Goal: Transaction & Acquisition: Obtain resource

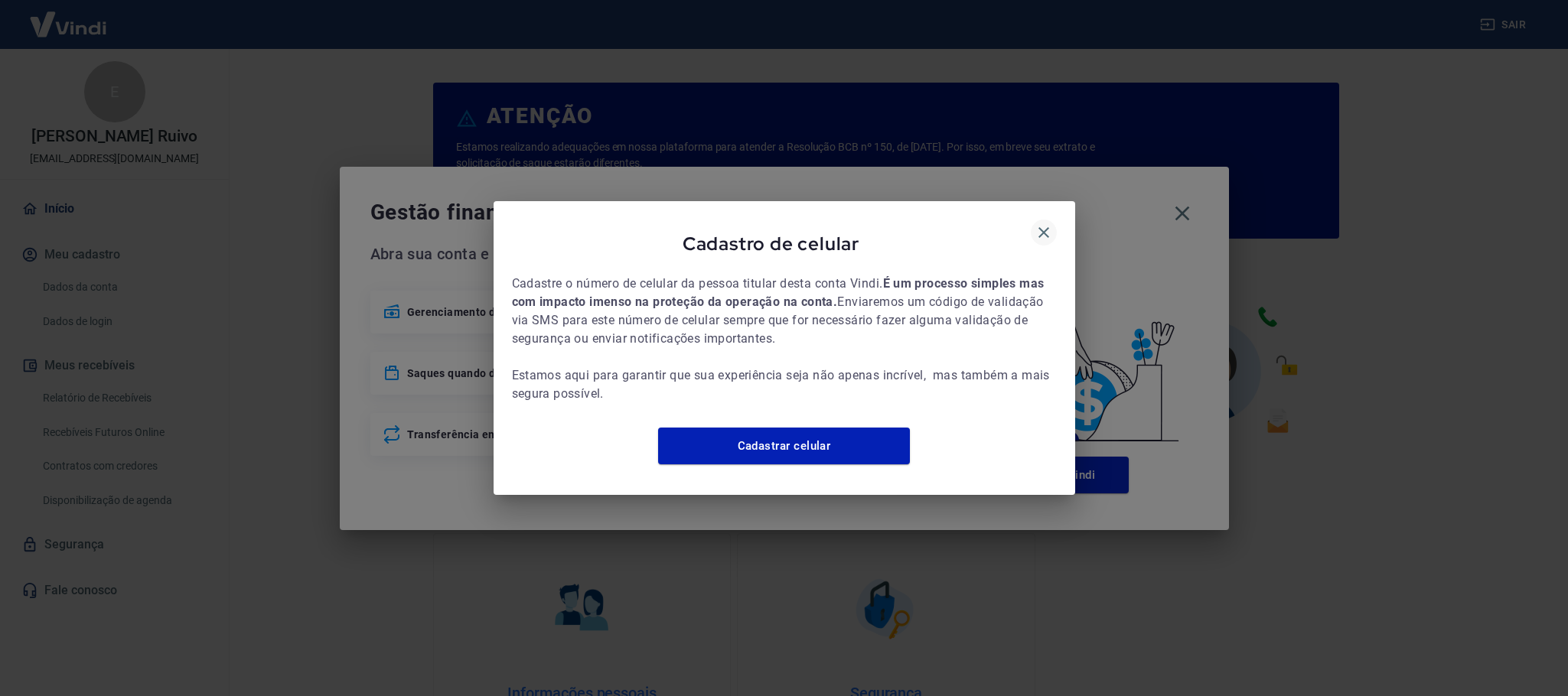
click at [1034, 223] on icon "button" at bounding box center [1043, 232] width 18 height 18
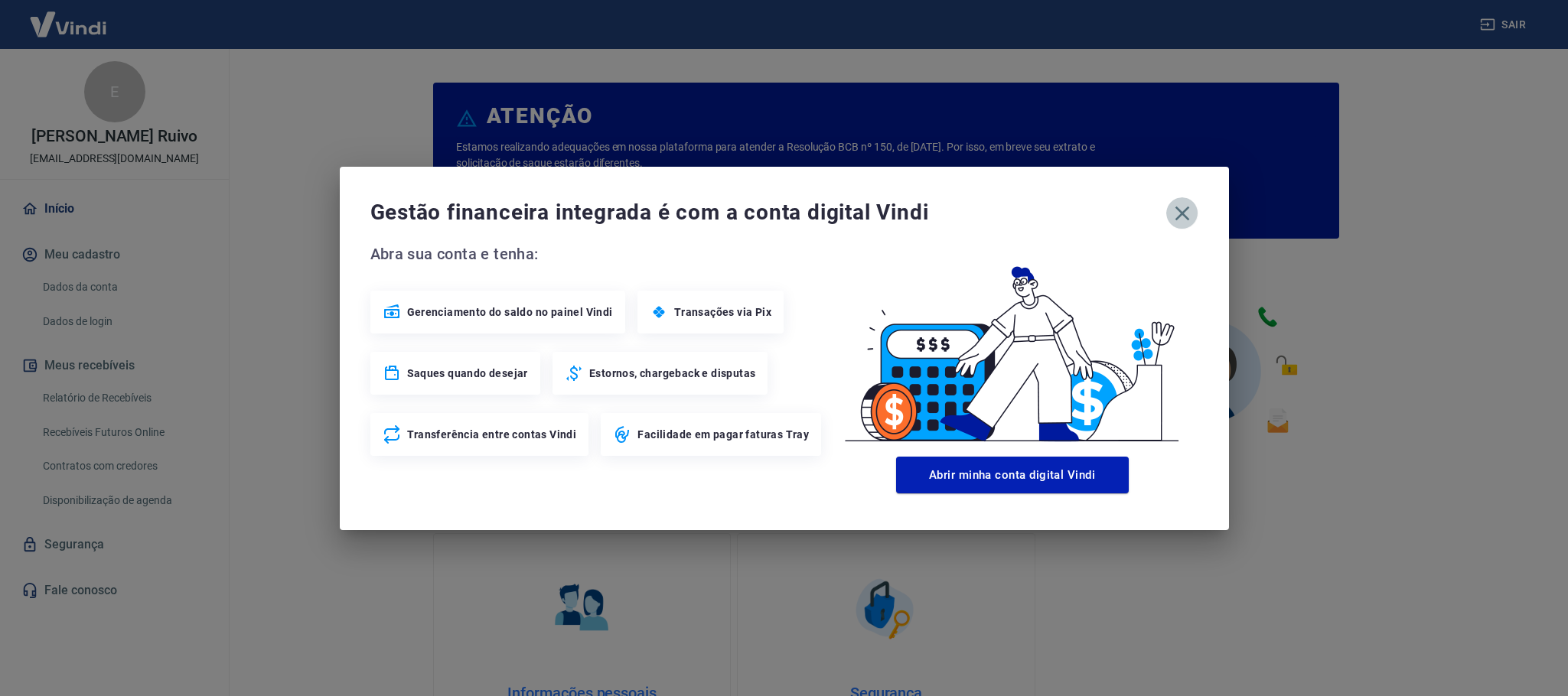
click at [1183, 221] on icon "button" at bounding box center [1182, 213] width 24 height 24
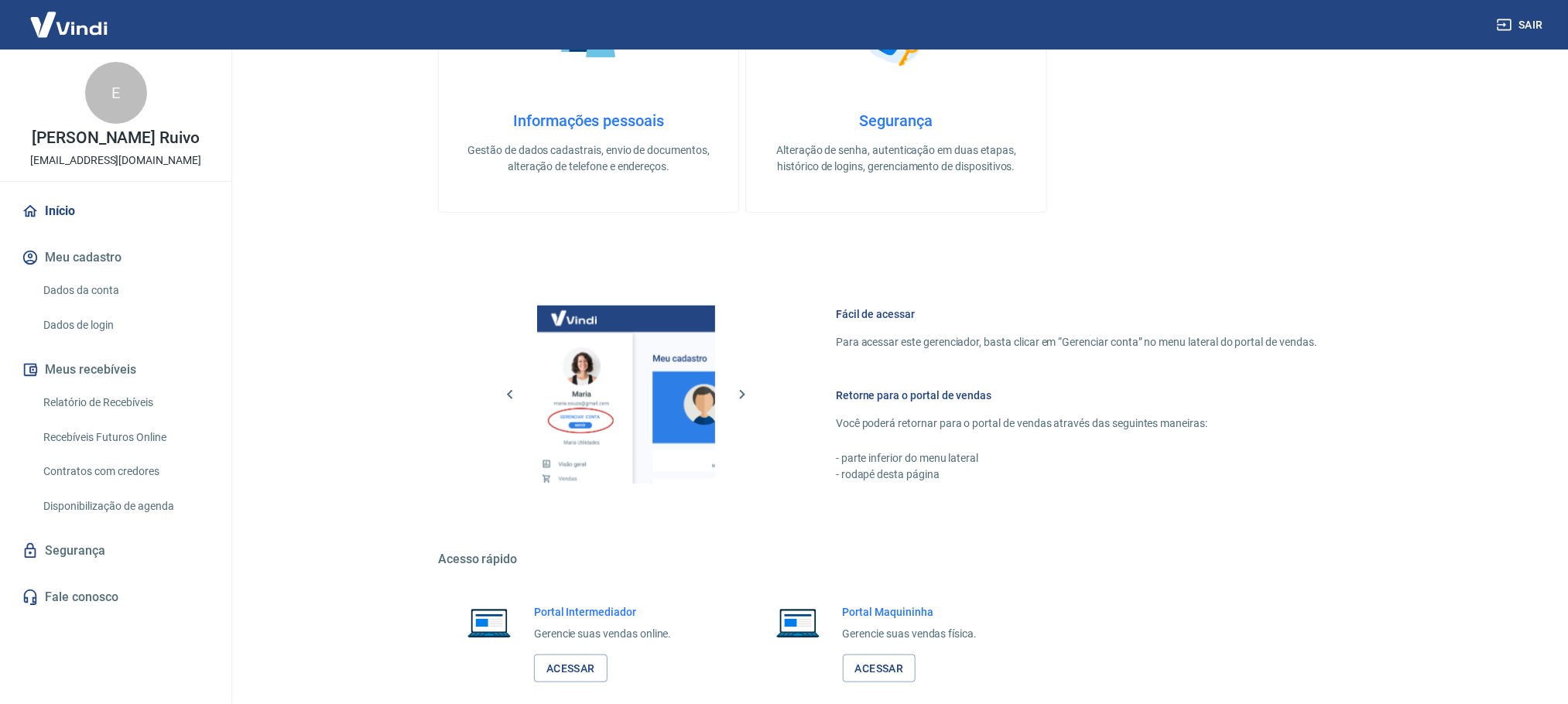
scroll to position [664, 0]
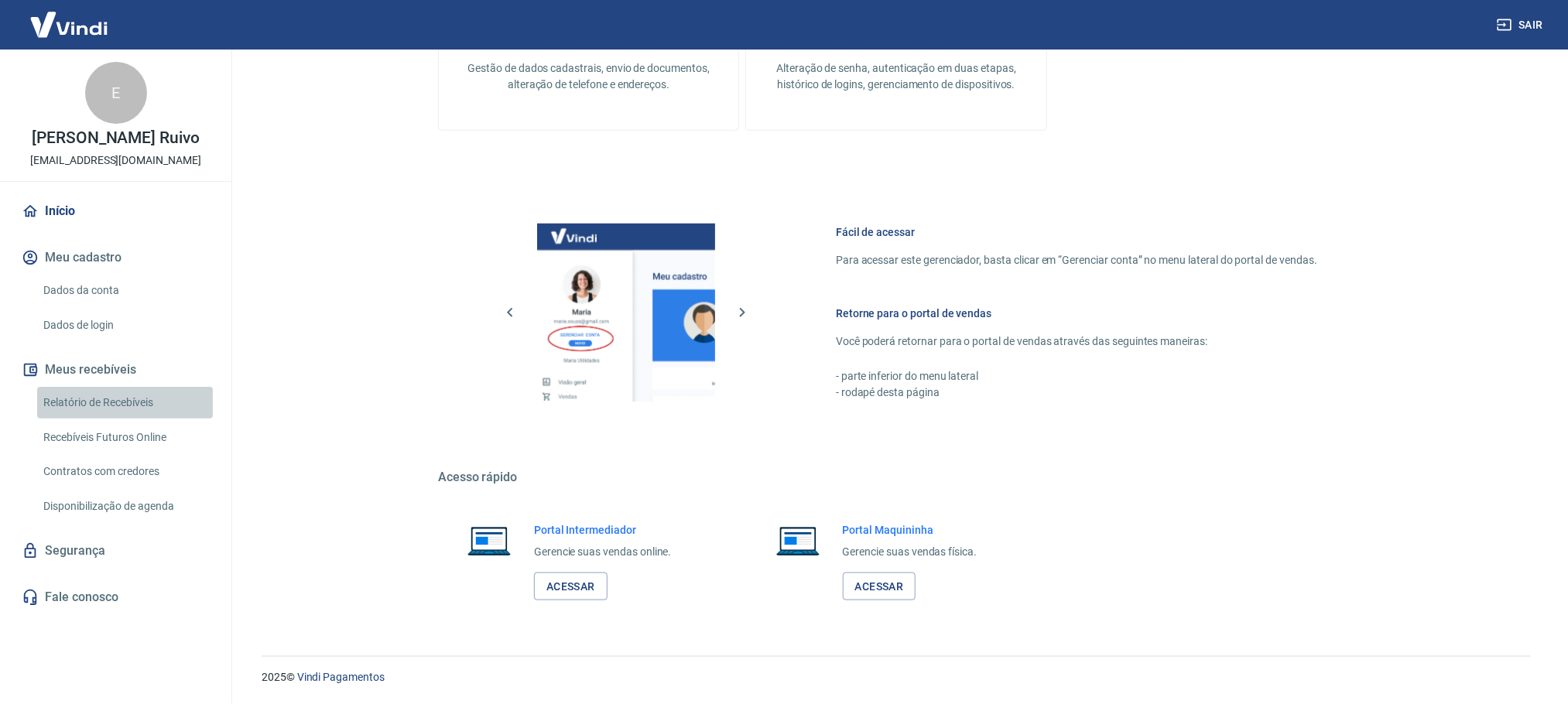
click at [123, 404] on link "Relatório de Recebíveis" at bounding box center [125, 403] width 176 height 31
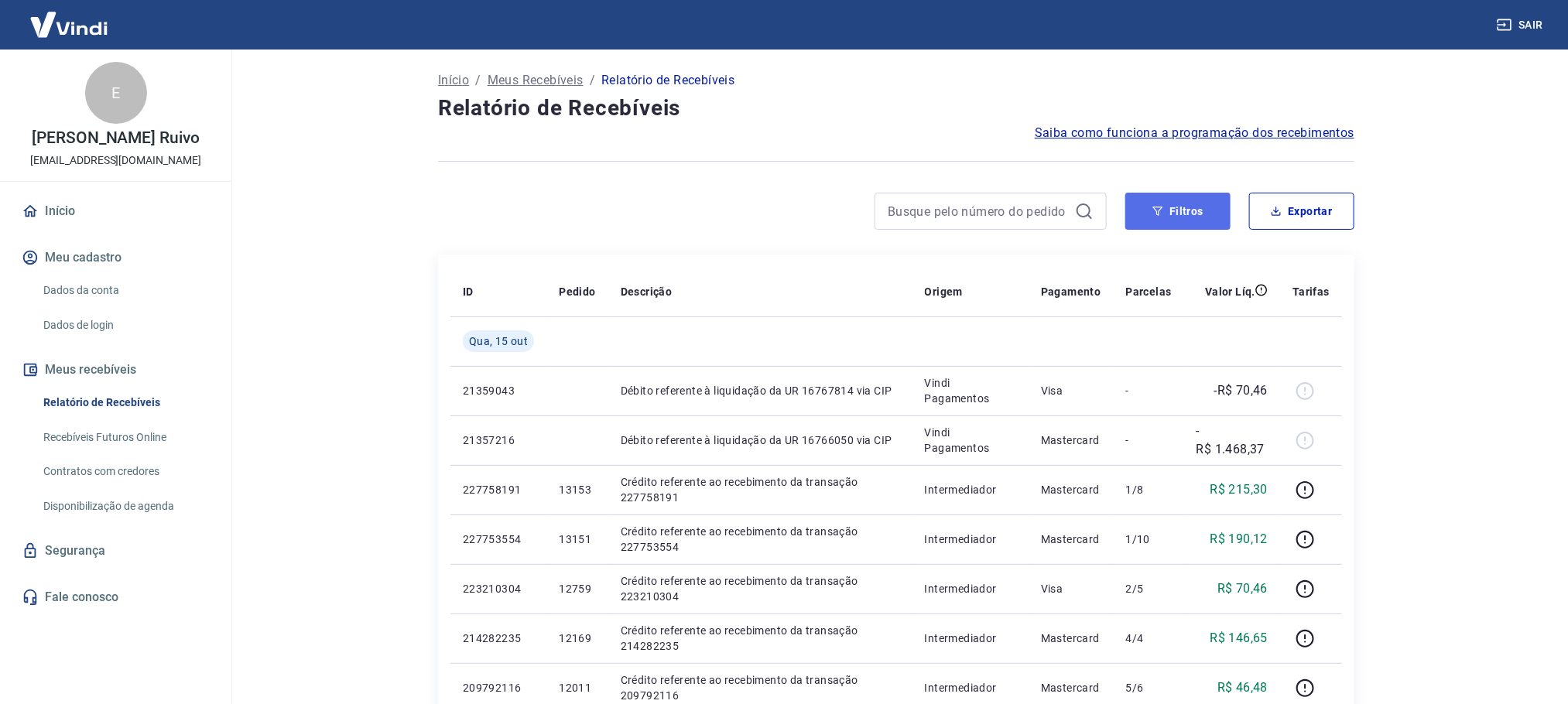
click at [1203, 205] on button "Filtros" at bounding box center [1178, 211] width 105 height 37
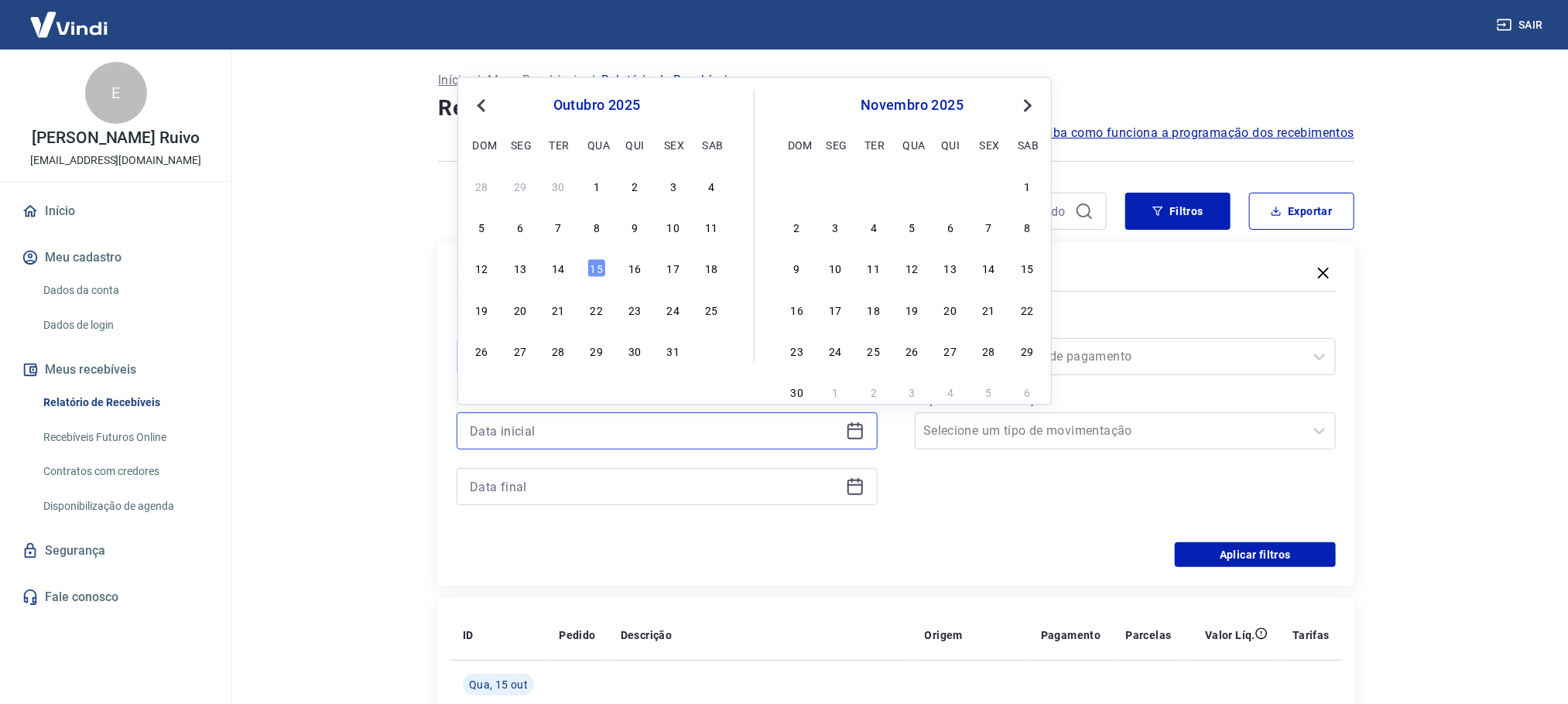
click at [569, 430] on input at bounding box center [654, 431] width 370 height 24
click at [562, 270] on div "14" at bounding box center [558, 268] width 19 height 19
type input "[DATE]"
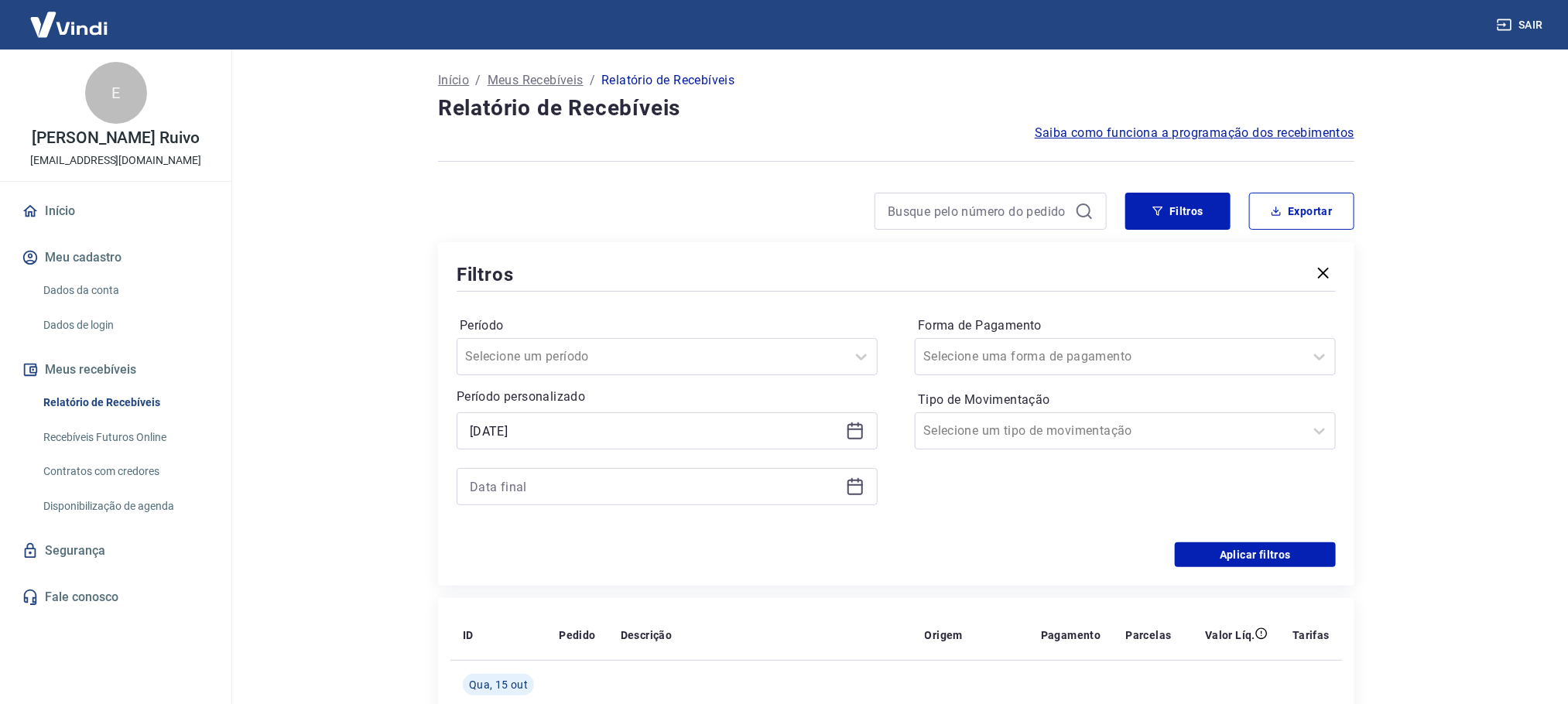
click at [855, 479] on icon at bounding box center [855, 486] width 19 height 19
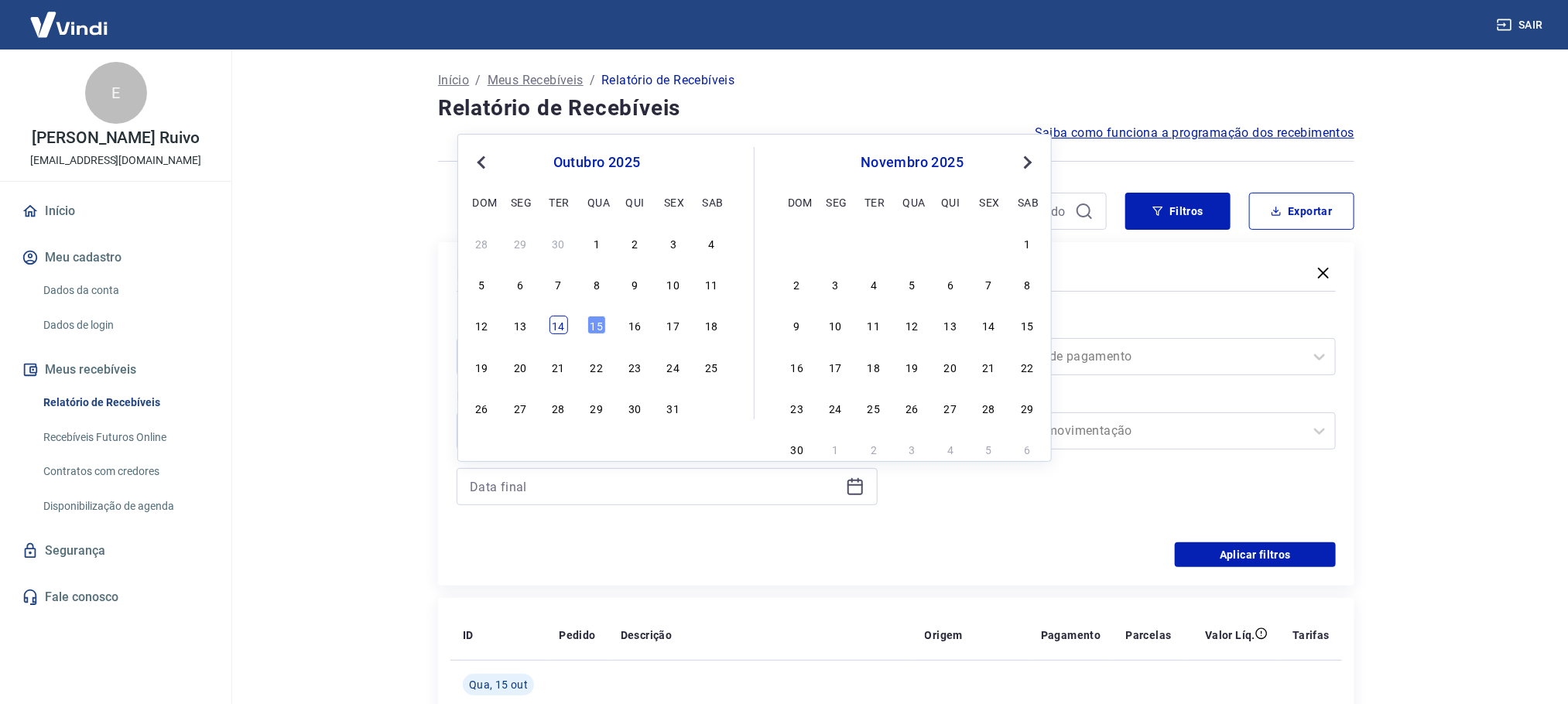
click at [565, 330] on div "14" at bounding box center [558, 324] width 19 height 19
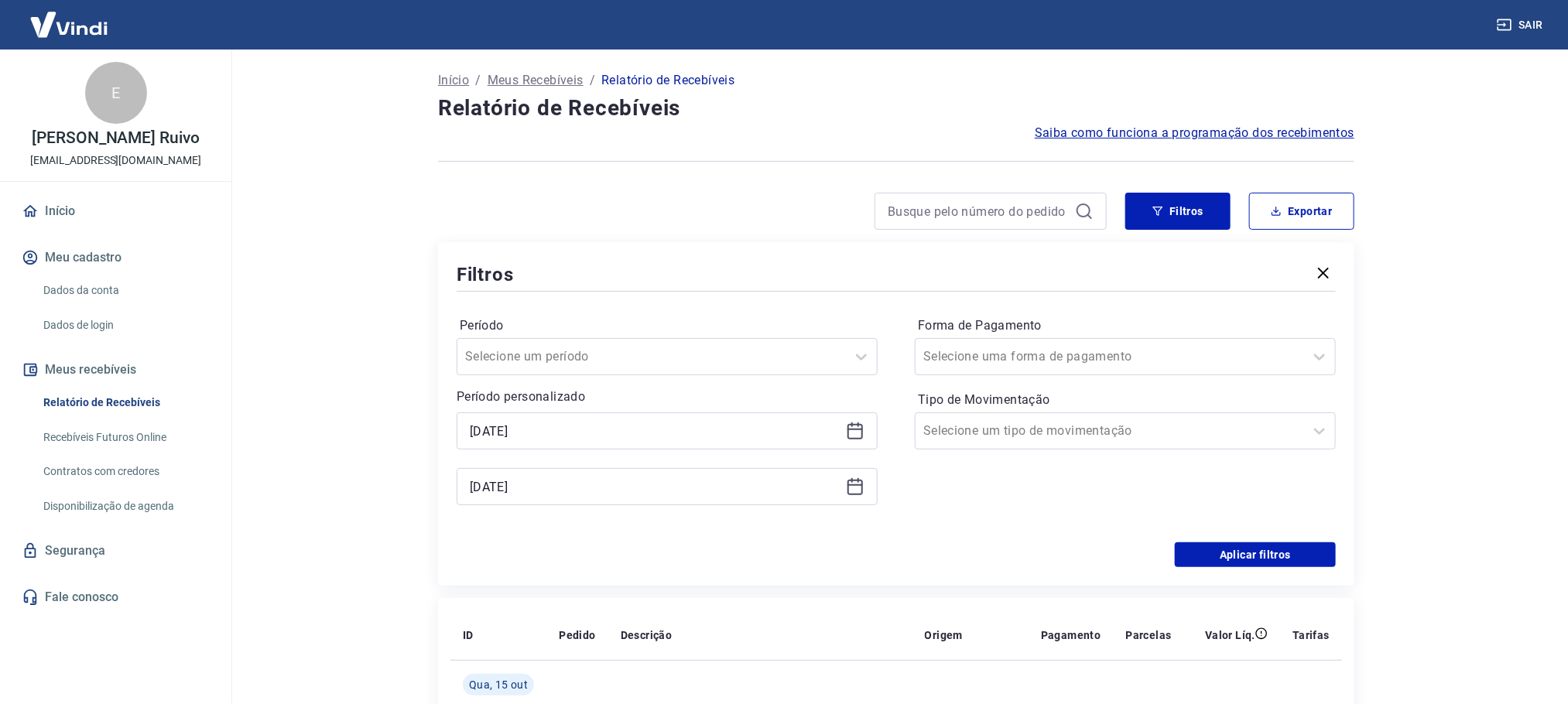
type input "[DATE]"
click at [1008, 337] on div "Forma de Pagamento Selecione uma forma de pagamento" at bounding box center [1125, 344] width 421 height 62
click at [994, 349] on input "Forma de Pagamento" at bounding box center [1001, 356] width 156 height 19
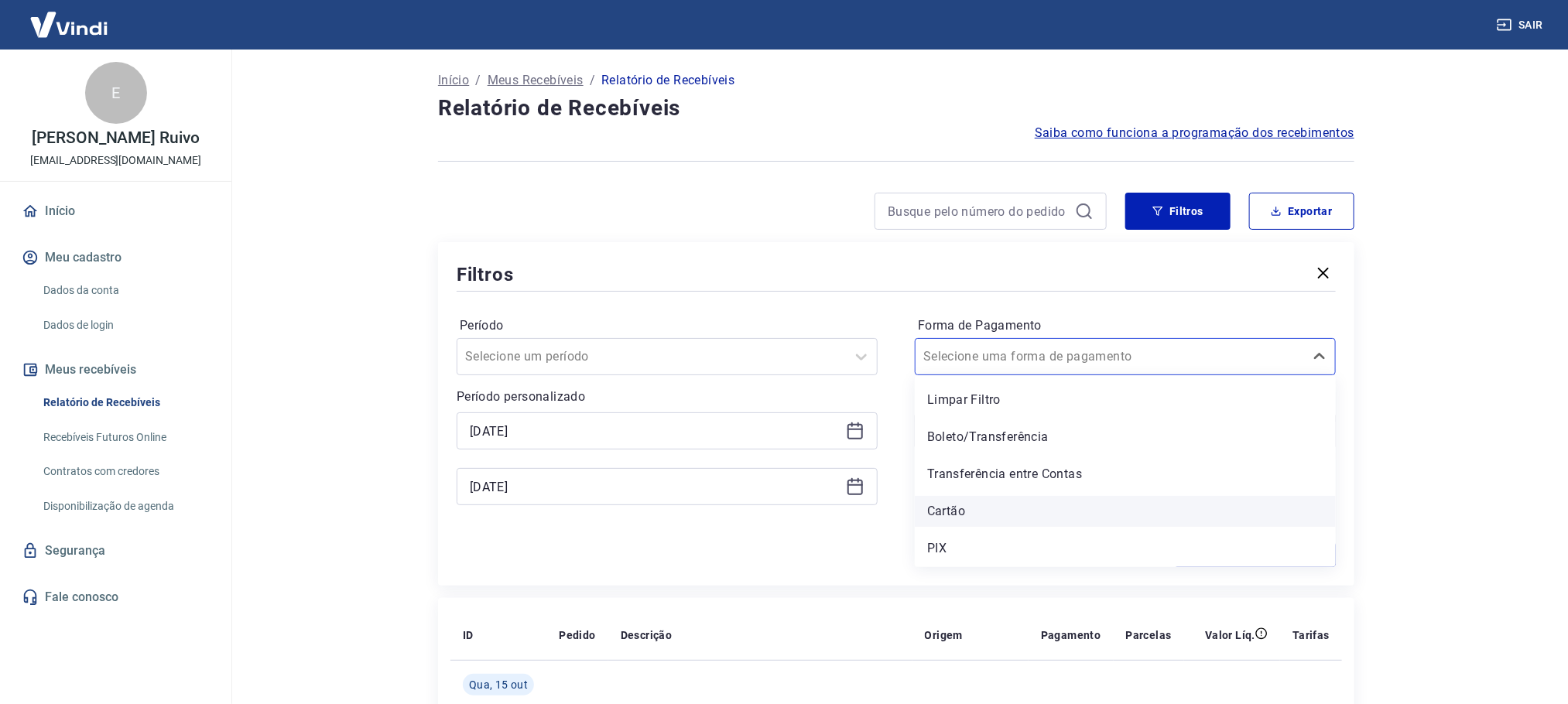
click at [991, 520] on div "Cartão" at bounding box center [1125, 512] width 421 height 31
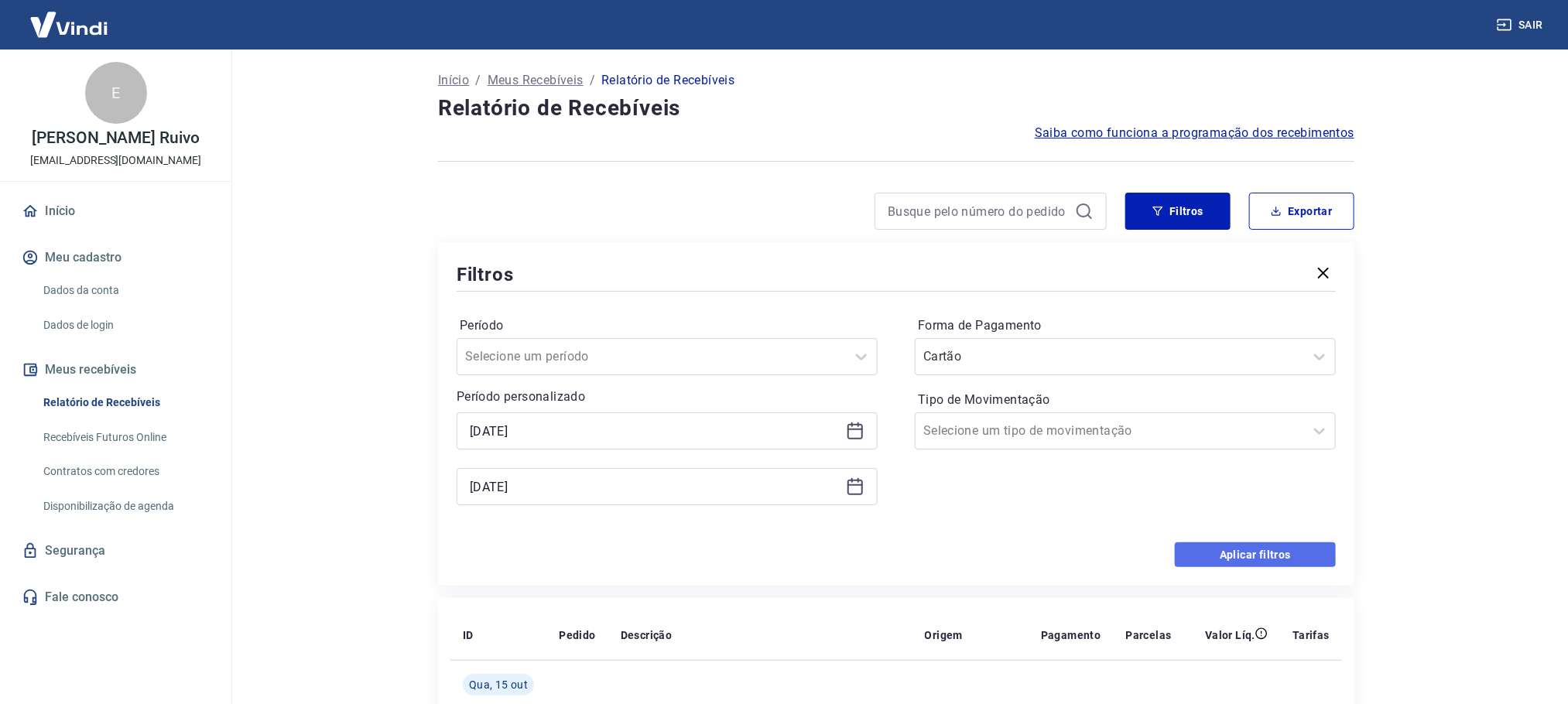
click at [1195, 560] on button "Aplicar filtros" at bounding box center [1256, 554] width 161 height 25
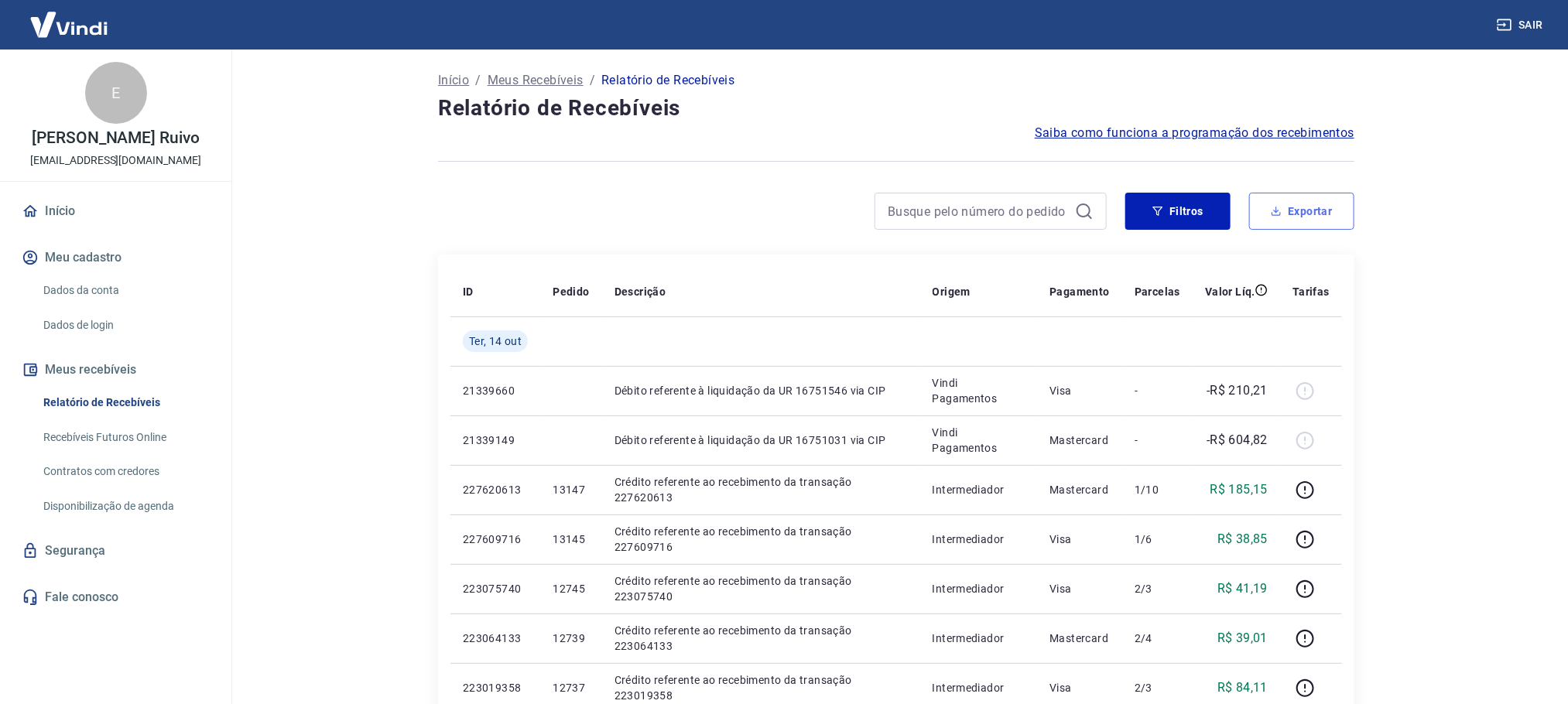
click at [1283, 228] on button "Exportar" at bounding box center [1302, 211] width 105 height 37
type input "[DATE]"
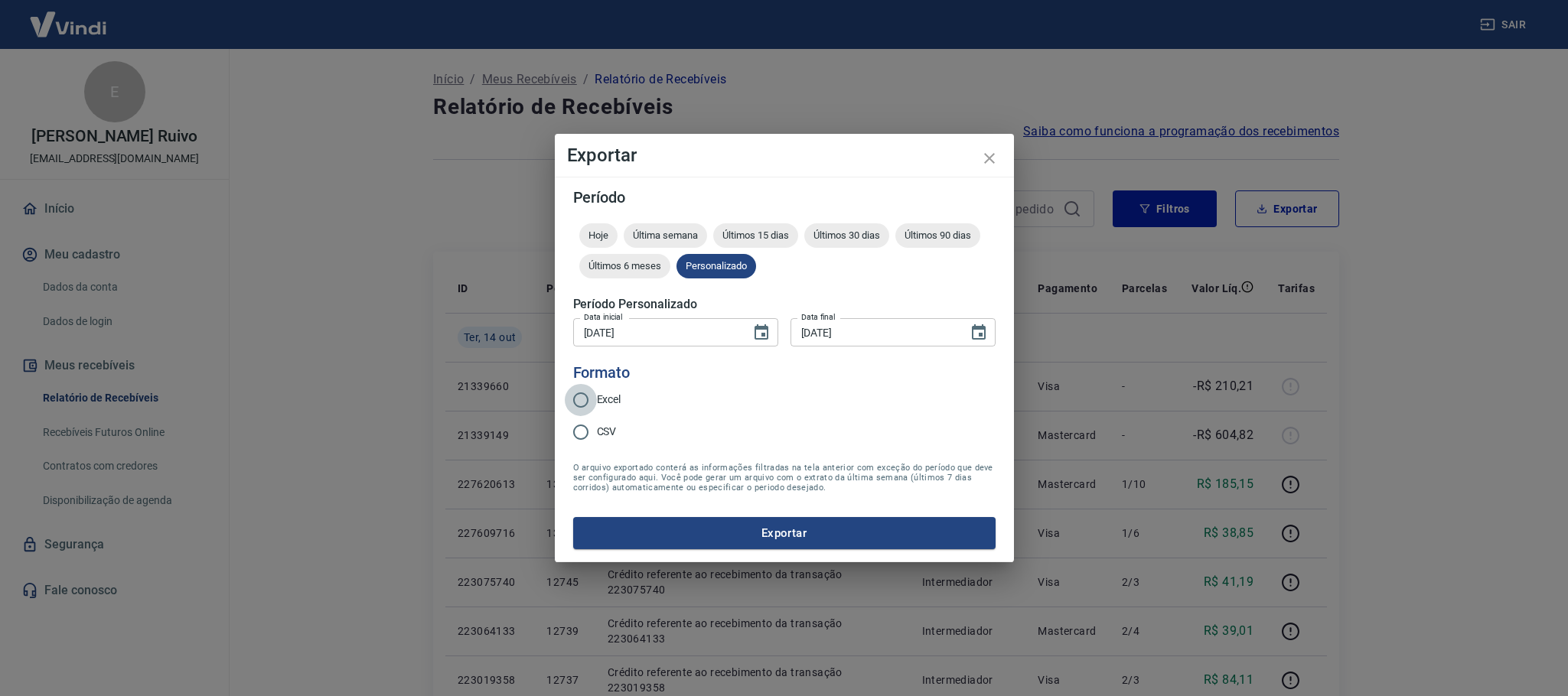
click at [592, 388] on input "Excel" at bounding box center [581, 400] width 32 height 32
radio input "true"
click at [671, 537] on button "Exportar" at bounding box center [784, 533] width 422 height 32
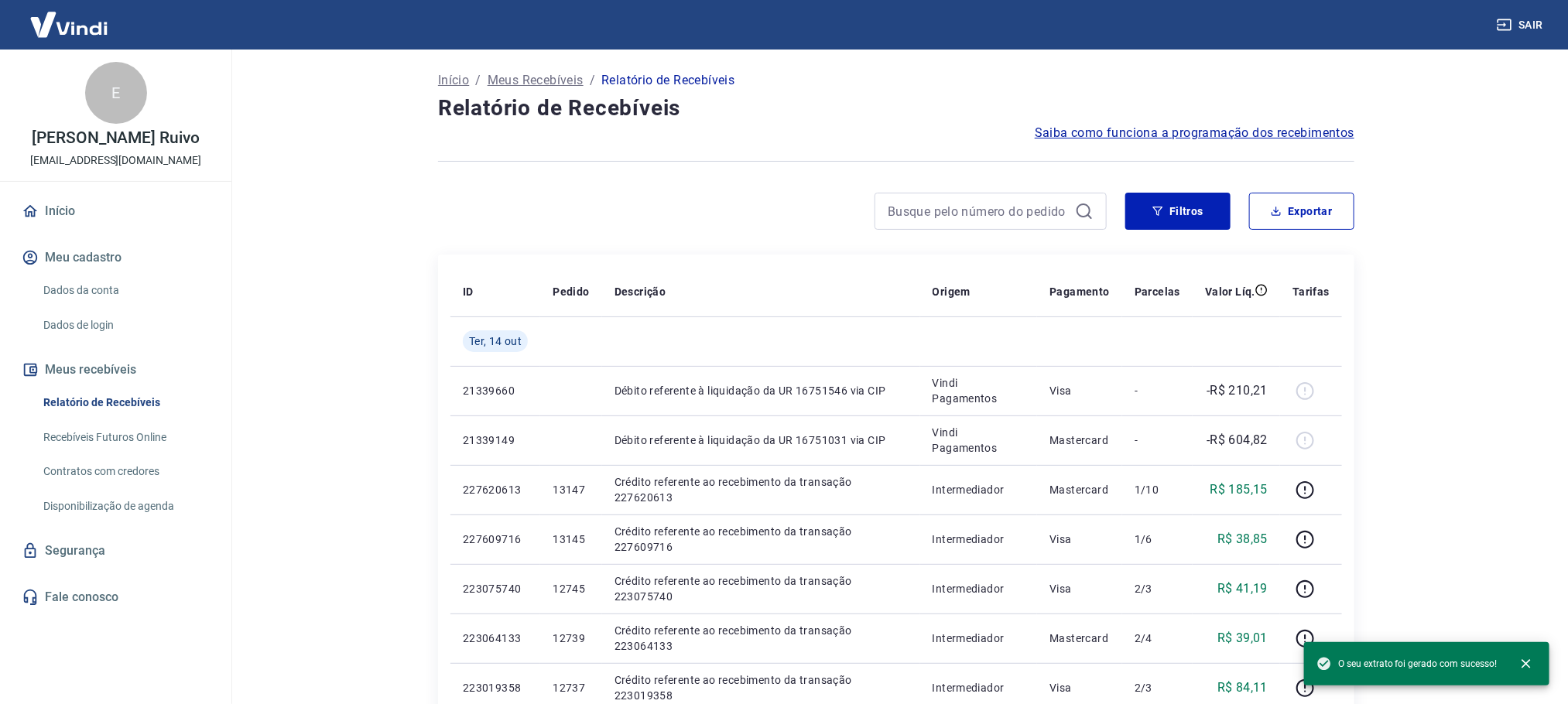
click at [91, 251] on button "Meu cadastro" at bounding box center [116, 257] width 195 height 34
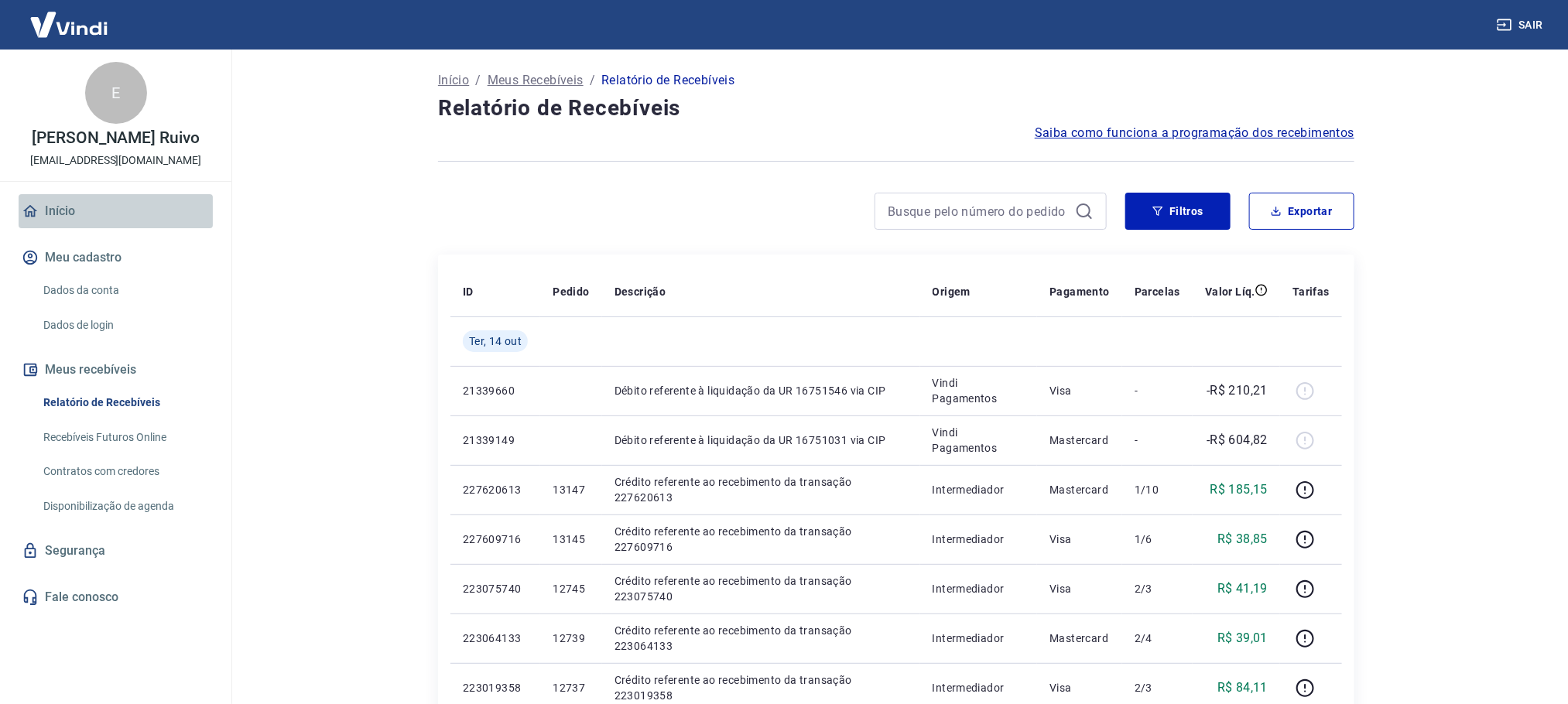
click at [68, 214] on link "Início" at bounding box center [116, 211] width 195 height 34
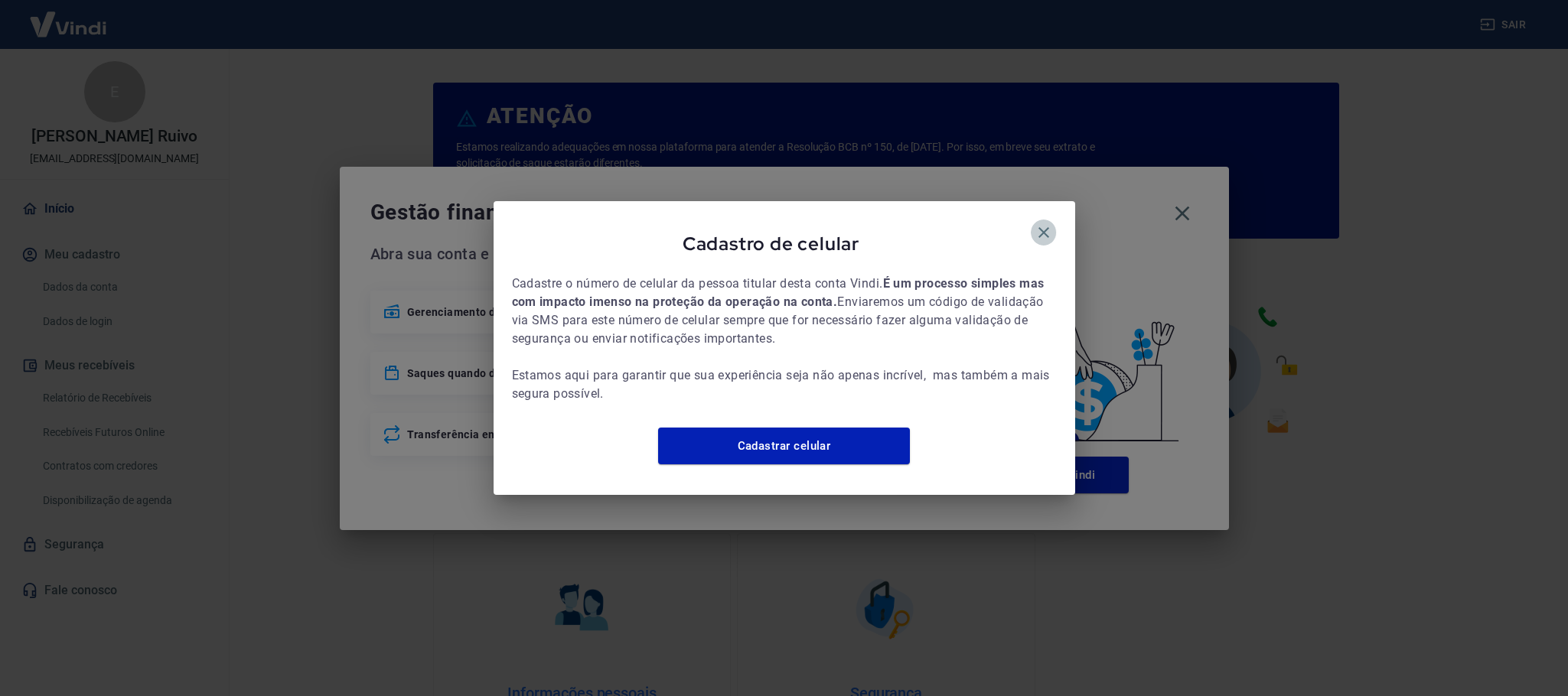
click at [1048, 227] on icon "button" at bounding box center [1043, 232] width 18 height 18
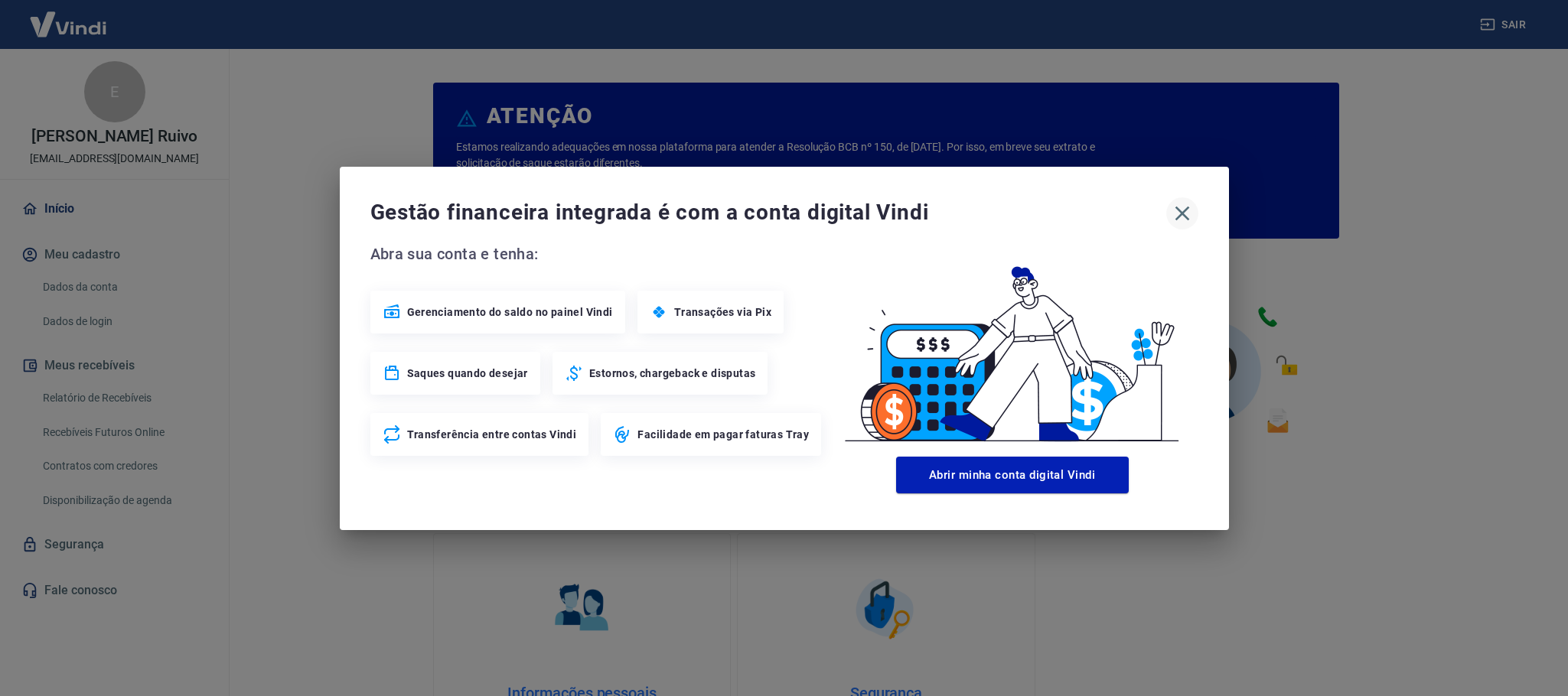
click at [1176, 214] on icon "button" at bounding box center [1182, 213] width 24 height 24
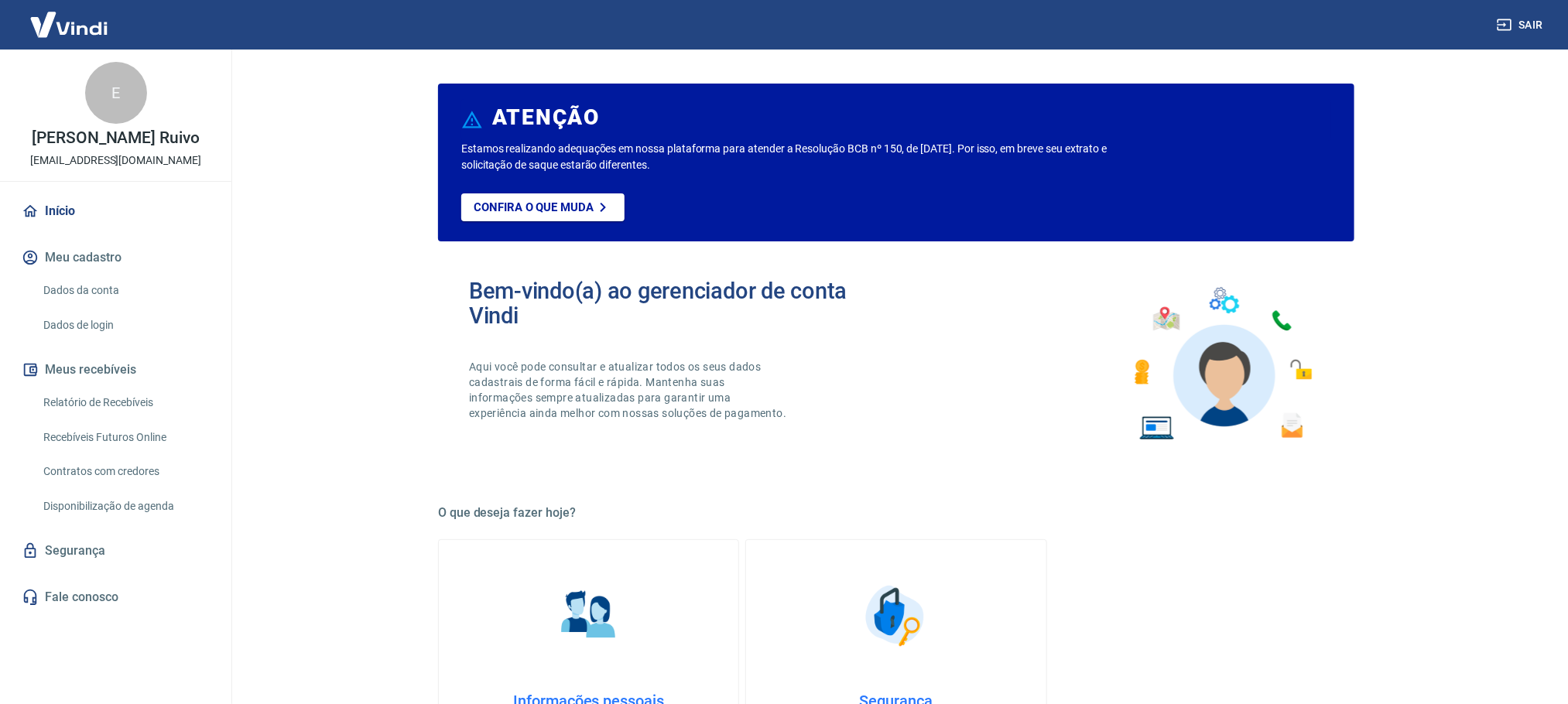
scroll to position [664, 0]
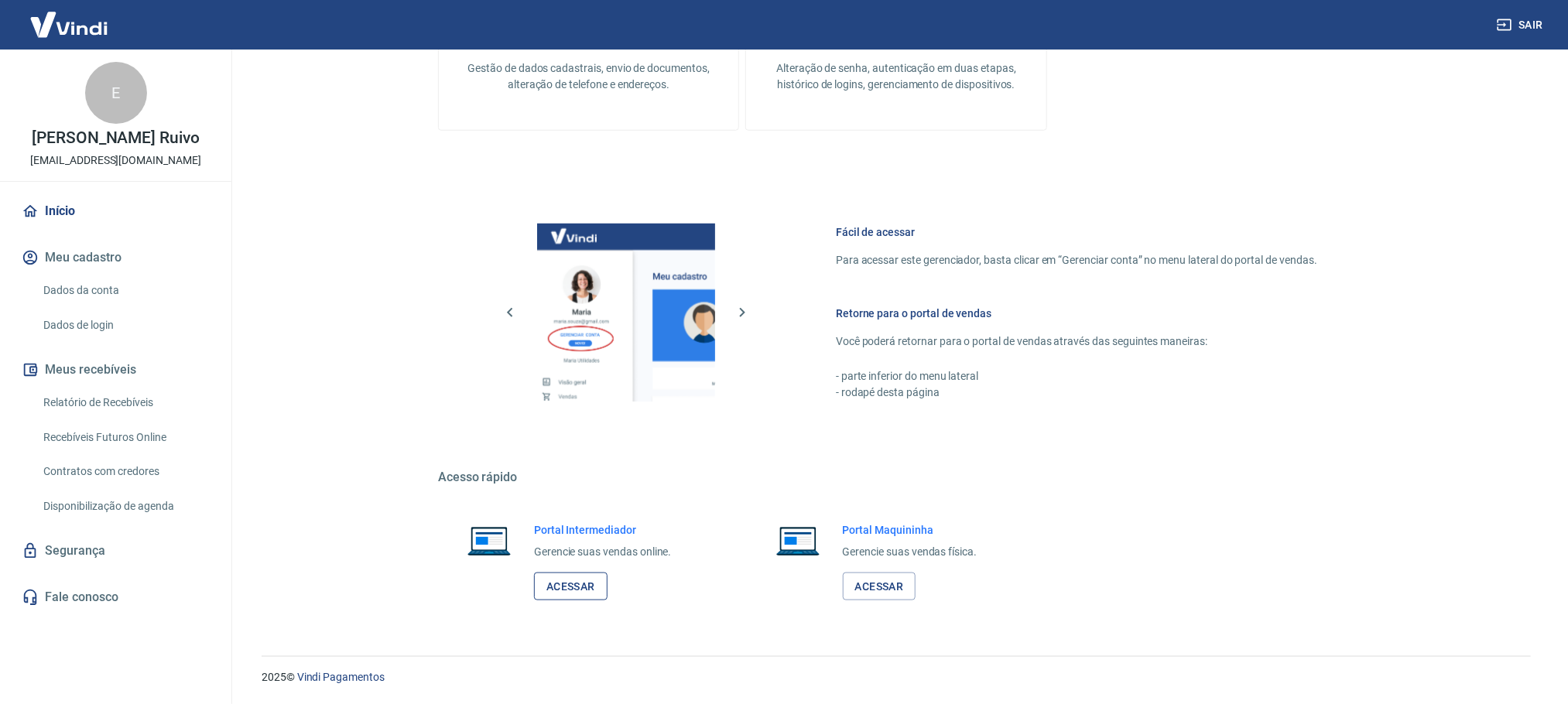
click at [588, 593] on link "Acessar" at bounding box center [571, 586] width 74 height 28
